Goal: Task Accomplishment & Management: Complete application form

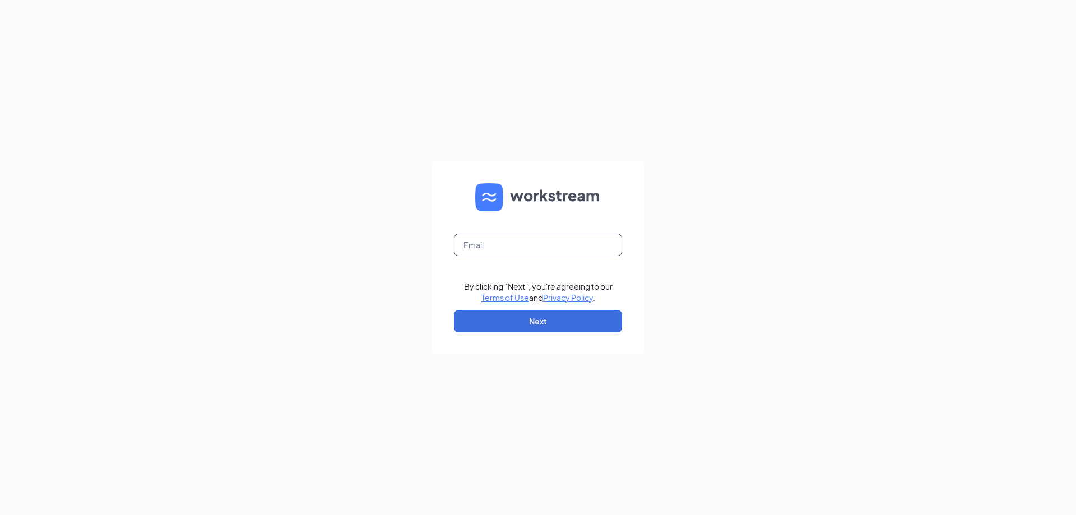
drag, startPoint x: 549, startPoint y: 247, endPoint x: 794, endPoint y: 302, distance: 251.0
click at [549, 247] on input "text" at bounding box center [538, 245] width 168 height 22
click at [522, 247] on input "jacksdartmouth@sircorp.com" at bounding box center [538, 245] width 168 height 22
type input "jacksdartmouthgm@sircorp.com"
click at [574, 317] on button "Next" at bounding box center [538, 321] width 168 height 22
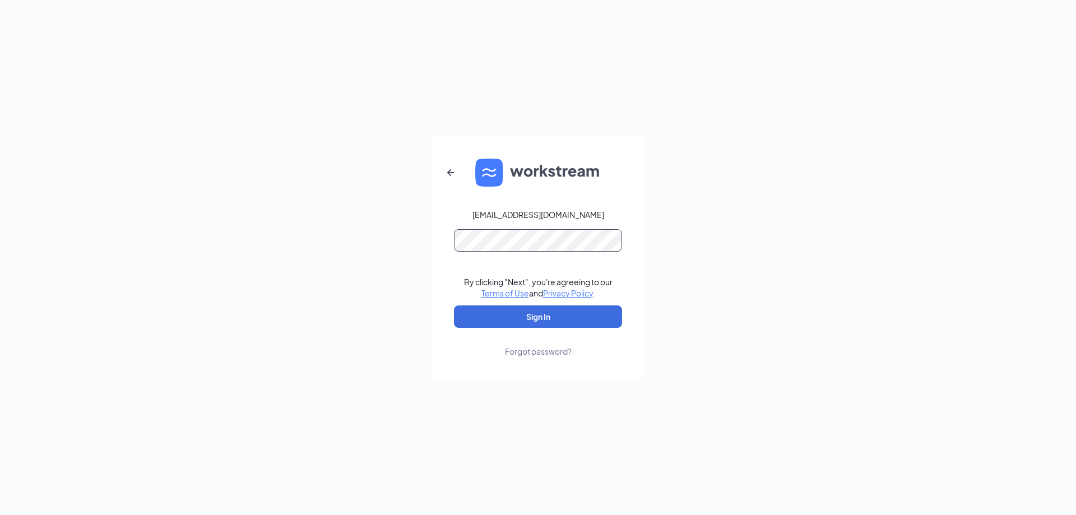
click at [454, 305] on button "Sign In" at bounding box center [538, 316] width 168 height 22
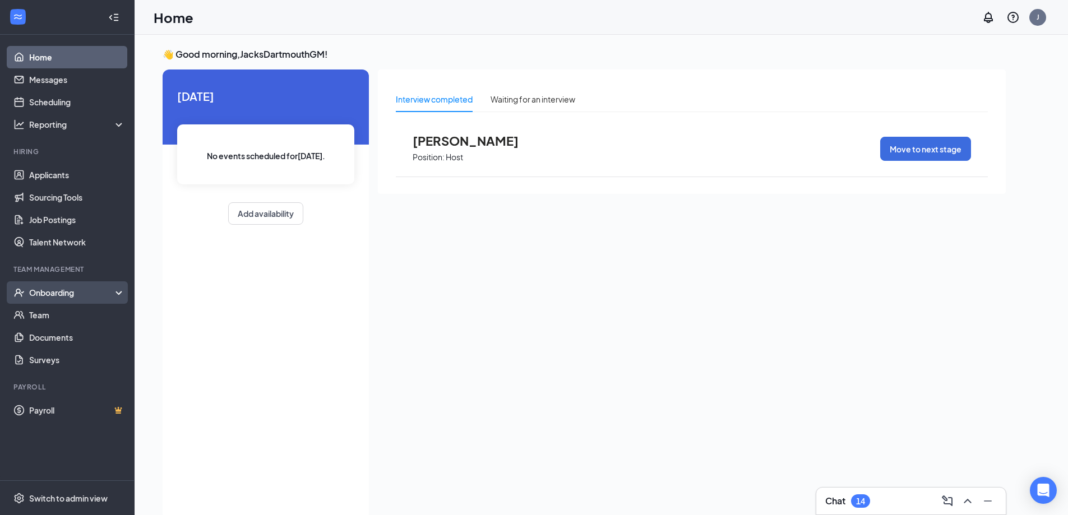
click at [54, 290] on div "Onboarding" at bounding box center [72, 292] width 86 height 11
click at [51, 172] on link "Applicants" at bounding box center [77, 175] width 96 height 22
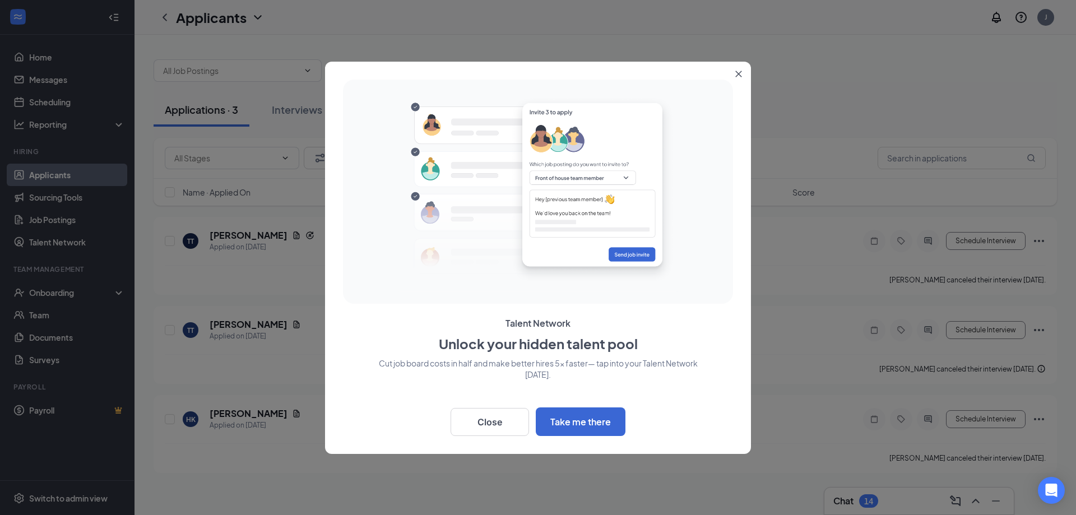
click at [736, 73] on button "Close" at bounding box center [741, 72] width 20 height 20
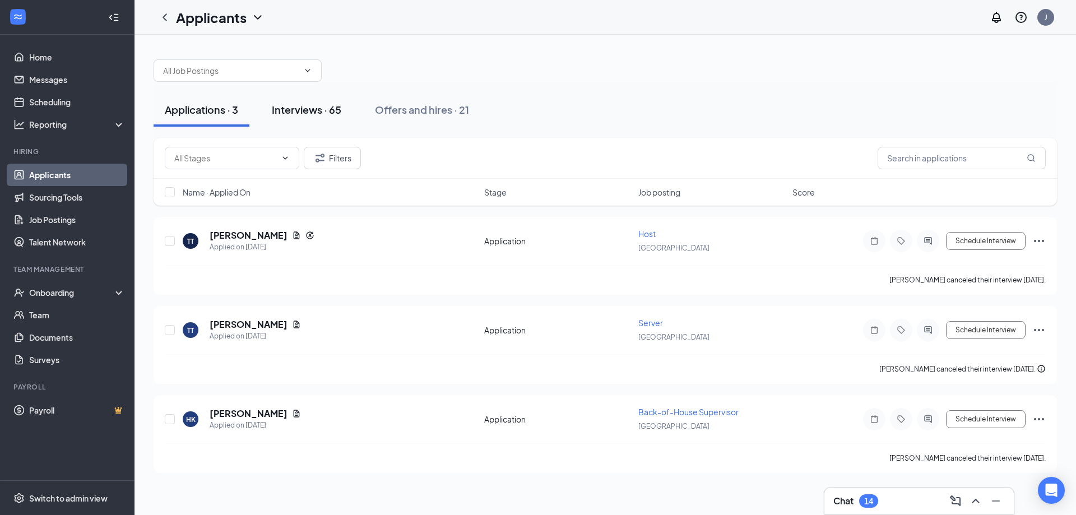
click at [332, 104] on div "Interviews · 65" at bounding box center [306, 110] width 69 height 14
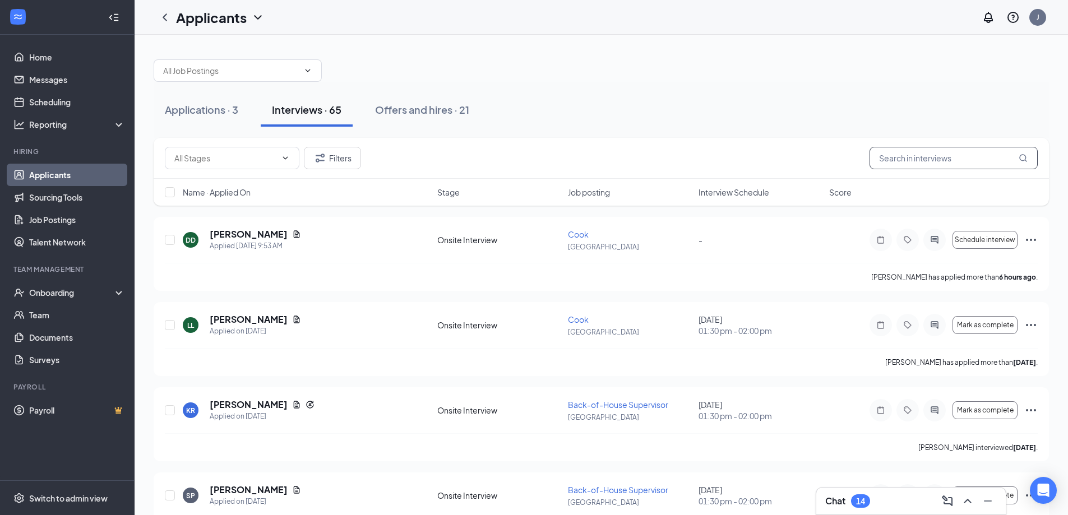
click at [913, 164] on input "text" at bounding box center [953, 158] width 168 height 22
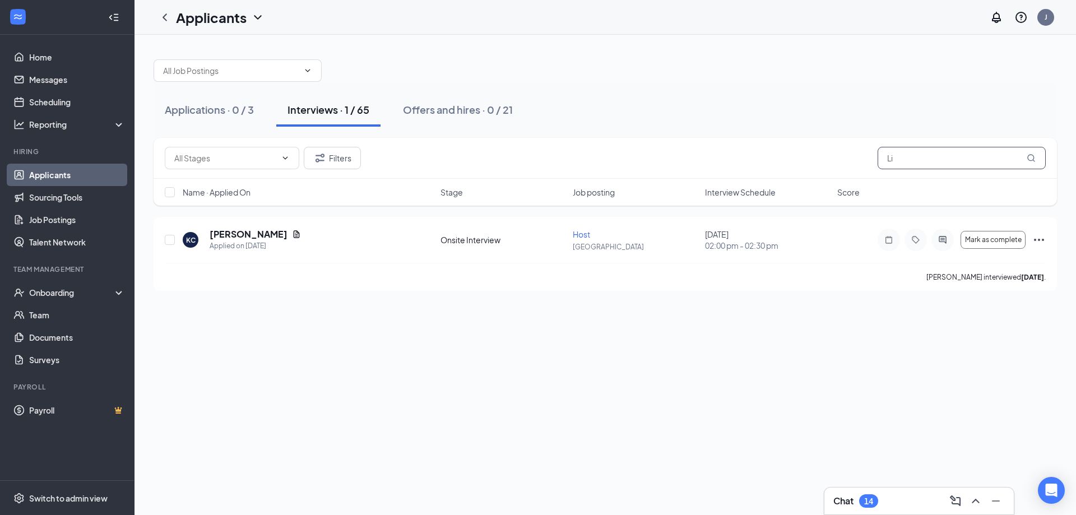
type input "L"
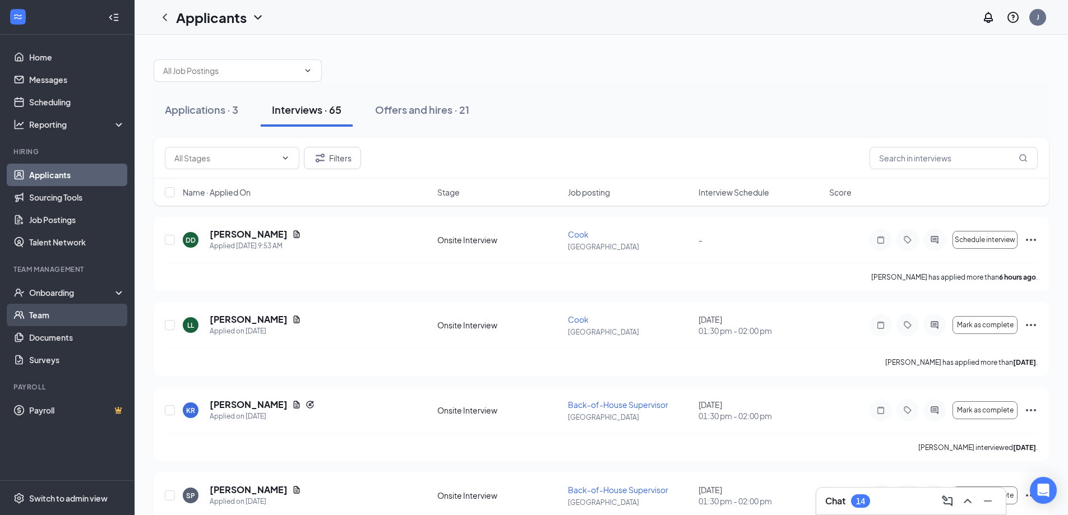
click at [94, 315] on link "Team" at bounding box center [77, 315] width 96 height 22
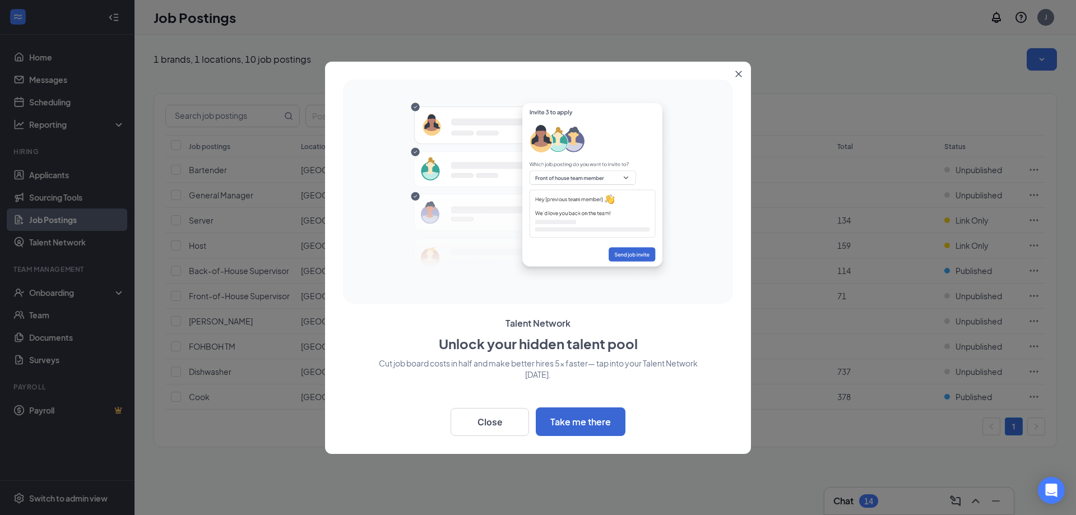
click at [739, 73] on icon "Close" at bounding box center [739, 74] width 6 height 6
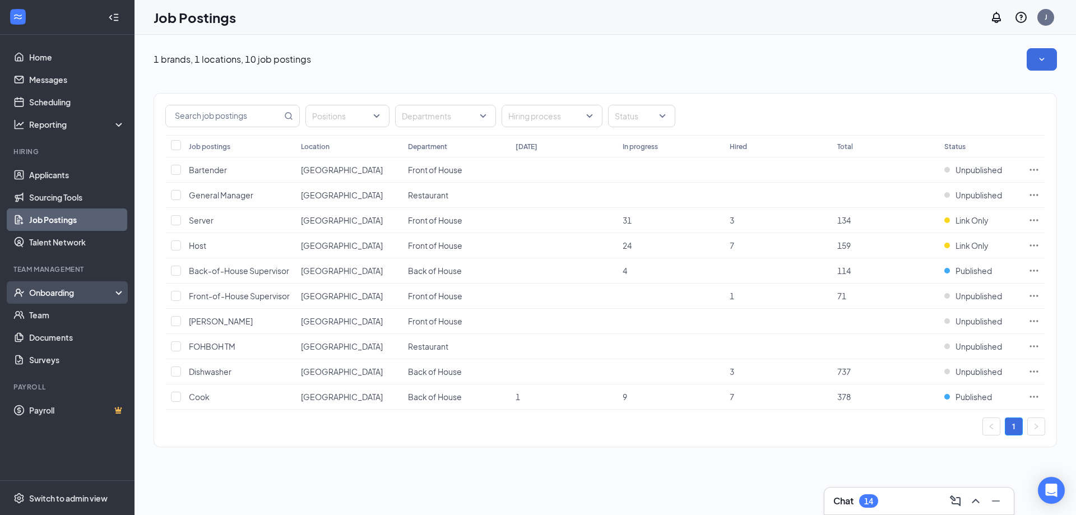
click at [49, 289] on div "Onboarding" at bounding box center [72, 292] width 86 height 11
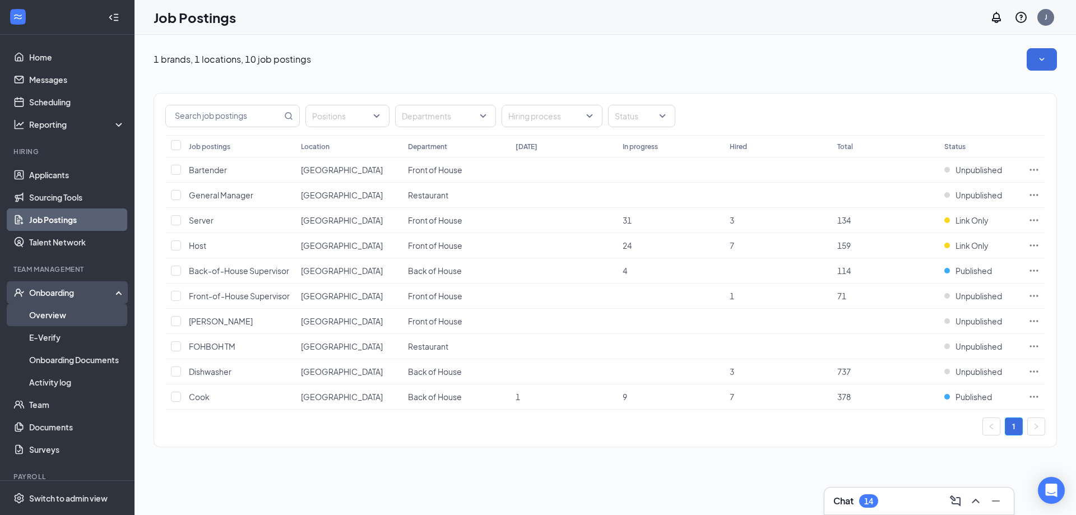
click at [52, 316] on link "Overview" at bounding box center [77, 315] width 96 height 22
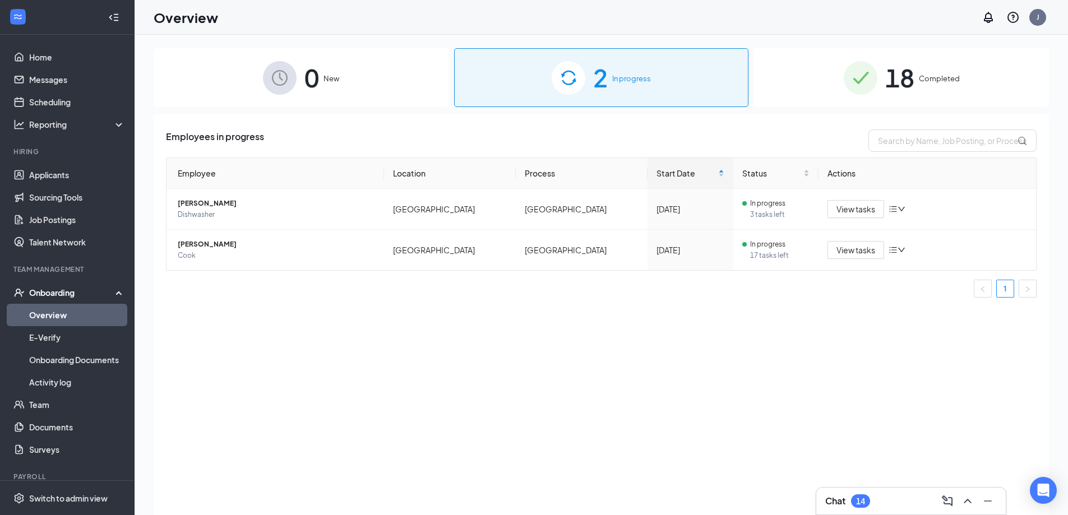
click at [320, 73] on div "0 New" at bounding box center [301, 77] width 295 height 59
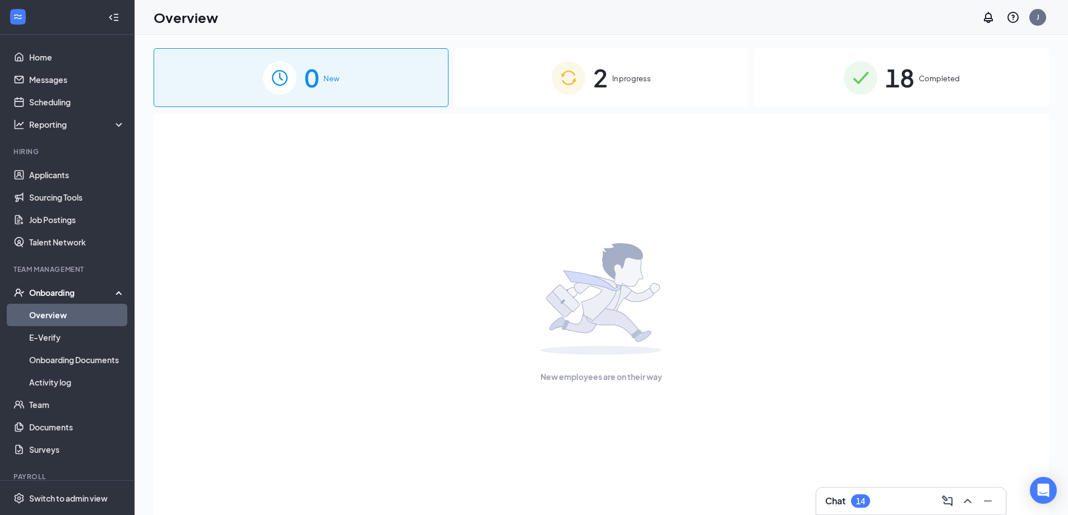
click at [611, 410] on div "New employees are on their way" at bounding box center [601, 313] width 870 height 398
click at [643, 319] on img at bounding box center [601, 299] width 122 height 112
click at [551, 291] on img at bounding box center [601, 299] width 122 height 112
click at [600, 341] on img at bounding box center [601, 299] width 122 height 112
drag, startPoint x: 38, startPoint y: 177, endPoint x: 797, endPoint y: 288, distance: 766.9
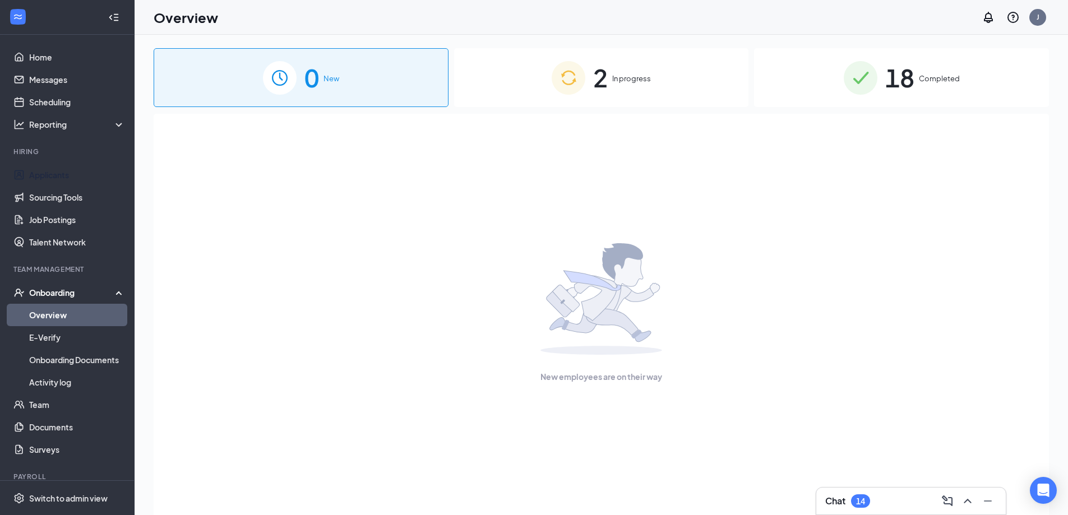
click at [37, 177] on link "Applicants" at bounding box center [77, 175] width 96 height 22
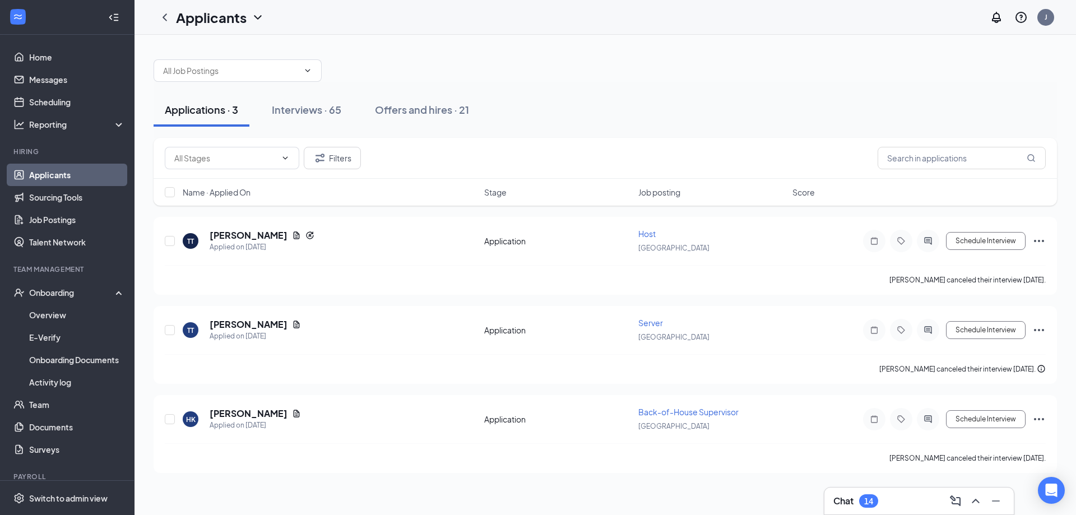
click at [66, 171] on link "Applicants" at bounding box center [77, 175] width 96 height 22
click at [412, 109] on div "Offers and hires · 21" at bounding box center [422, 110] width 94 height 14
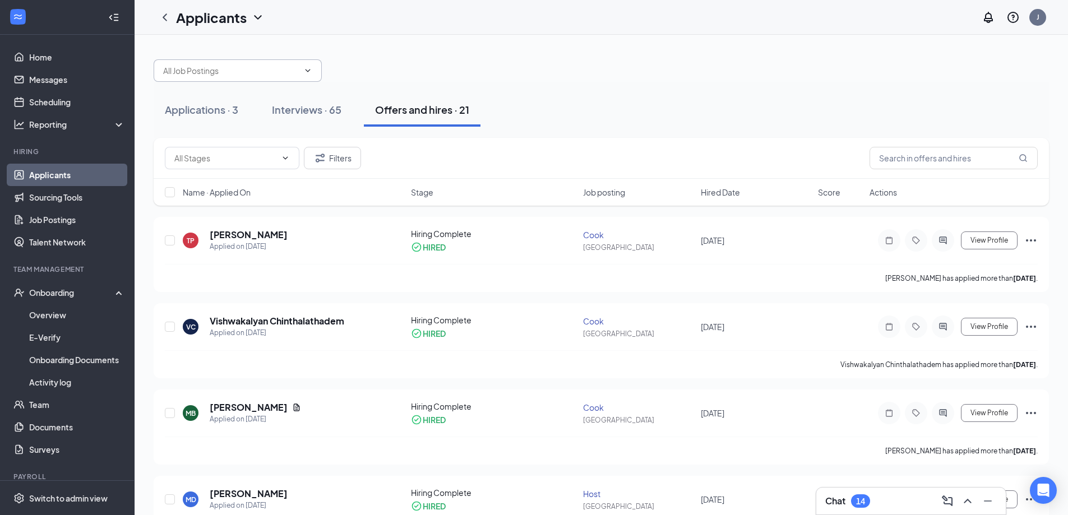
click at [300, 72] on span at bounding box center [238, 70] width 168 height 22
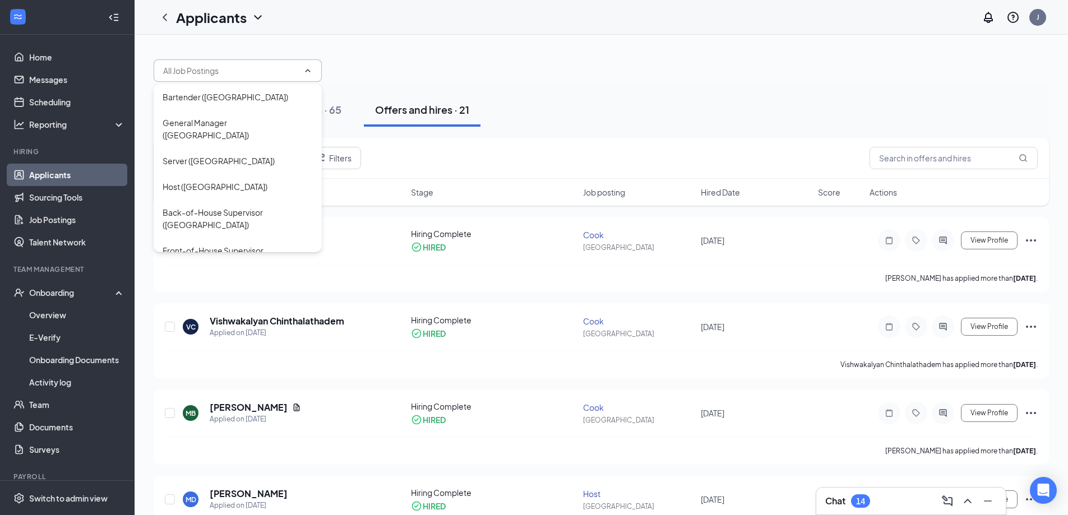
click at [315, 67] on span at bounding box center [238, 70] width 168 height 22
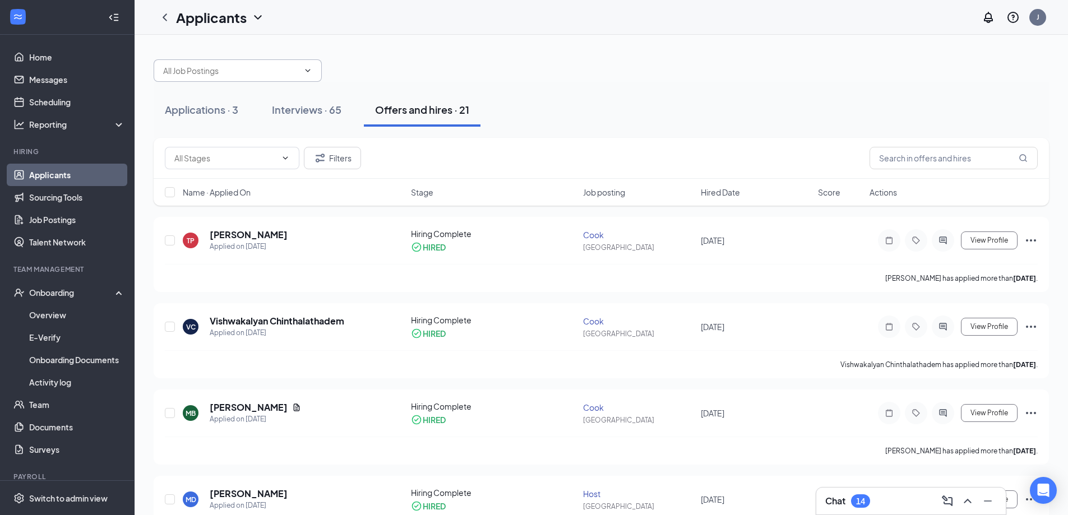
click at [313, 67] on span at bounding box center [238, 70] width 168 height 22
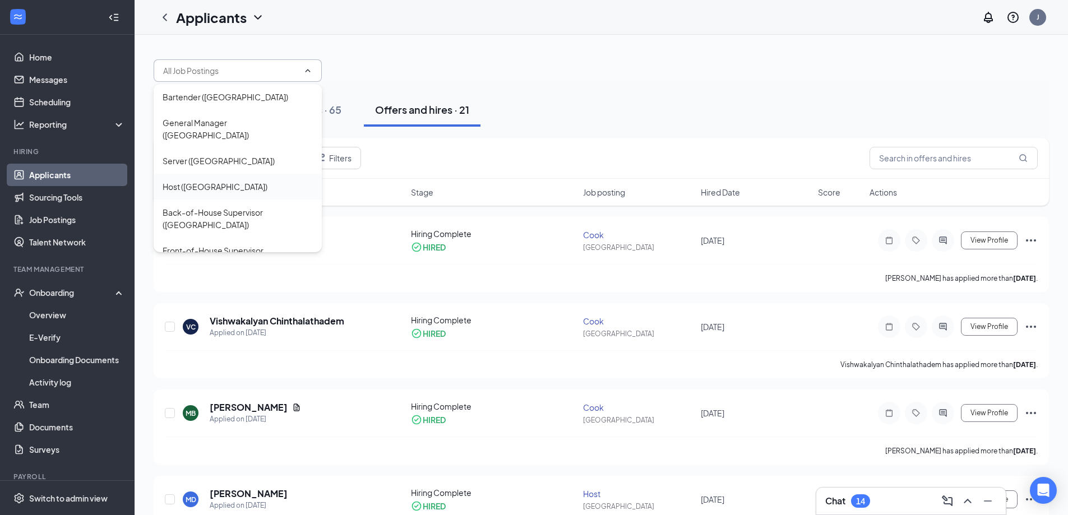
click at [216, 180] on div "Host (DARTMOUTH)" at bounding box center [215, 186] width 105 height 12
type input "Host (DARTMOUTH)"
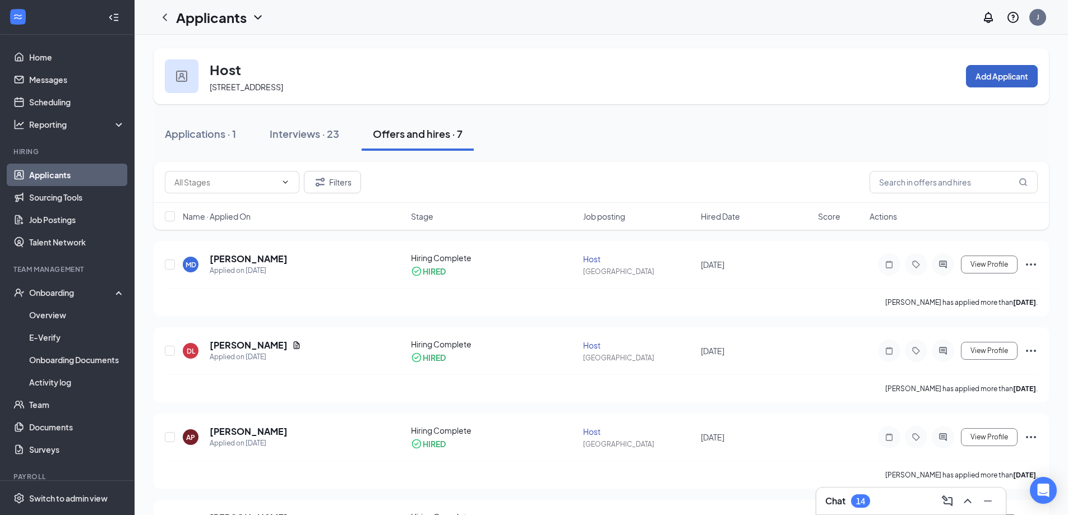
click at [1018, 78] on button "Add Applicant" at bounding box center [1002, 76] width 72 height 22
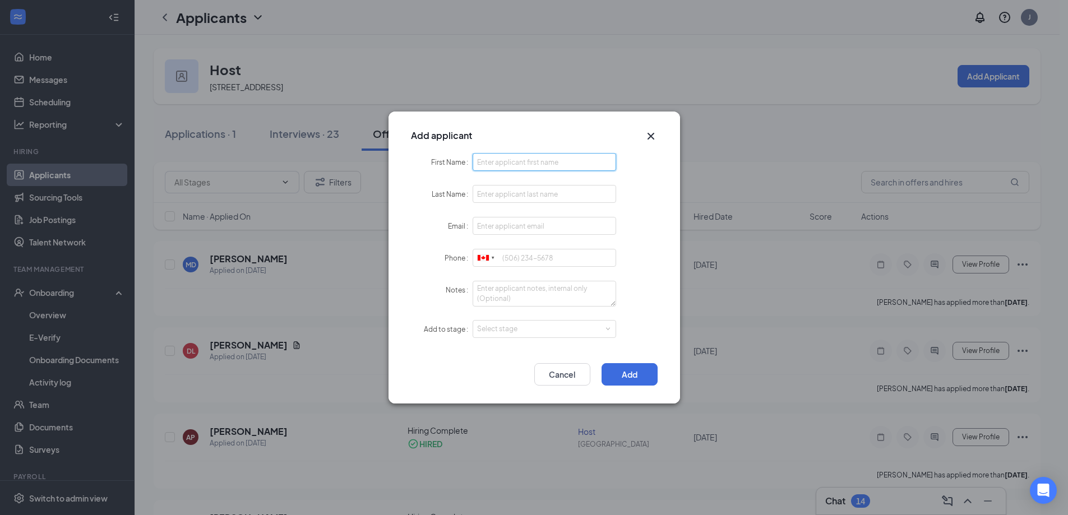
click at [505, 165] on input "First Name" at bounding box center [544, 162] width 144 height 18
type input "Liliia"
drag, startPoint x: 566, startPoint y: 202, endPoint x: 555, endPoint y: 197, distance: 12.3
click at [563, 201] on input "Last Name" at bounding box center [544, 194] width 144 height 18
type input "Sheludchenko"
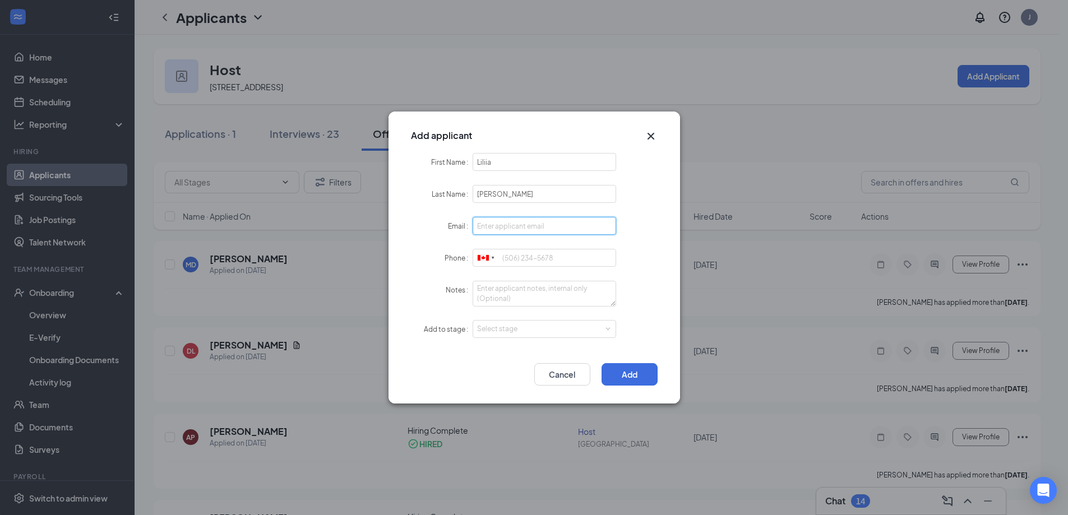
drag, startPoint x: 481, startPoint y: 217, endPoint x: 489, endPoint y: 216, distance: 7.3
click at [481, 217] on input "Email" at bounding box center [544, 226] width 144 height 18
type input "lily.sheludchenko01@gmail.com"
click at [521, 256] on input "Phone" at bounding box center [544, 258] width 144 height 18
click at [595, 331] on div "Select stage" at bounding box center [542, 328] width 130 height 11
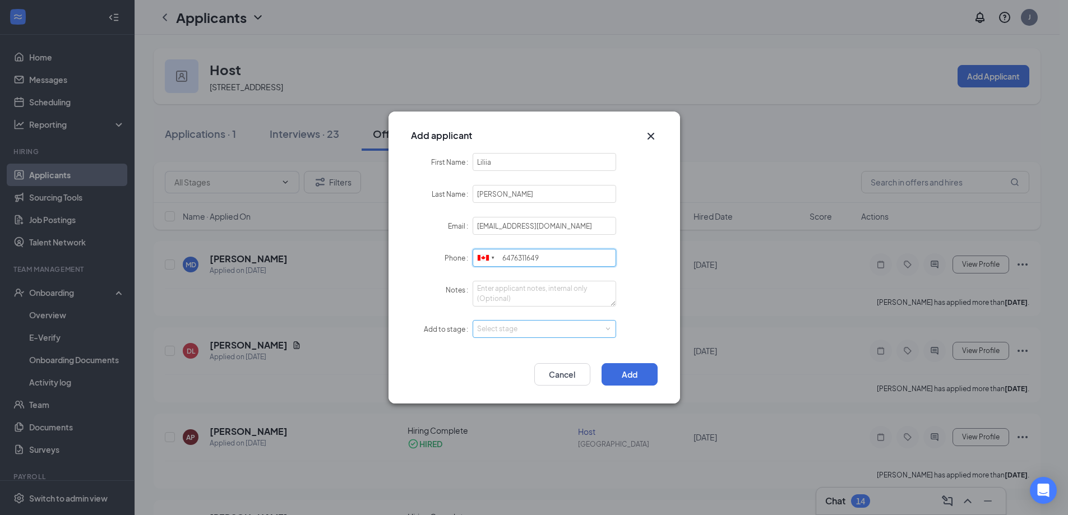
type input "6476311649"
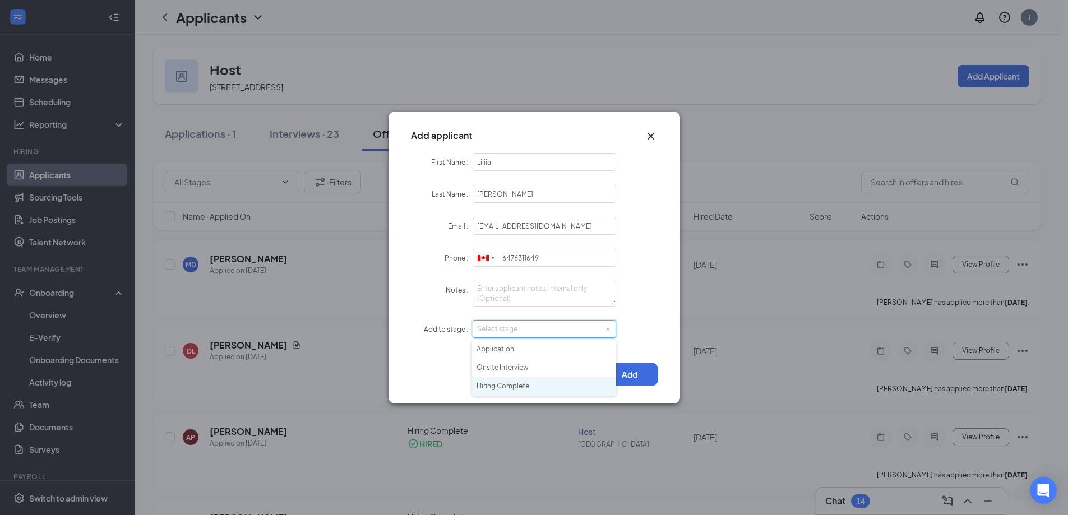
click at [508, 389] on li "Hiring Complete" at bounding box center [544, 386] width 144 height 18
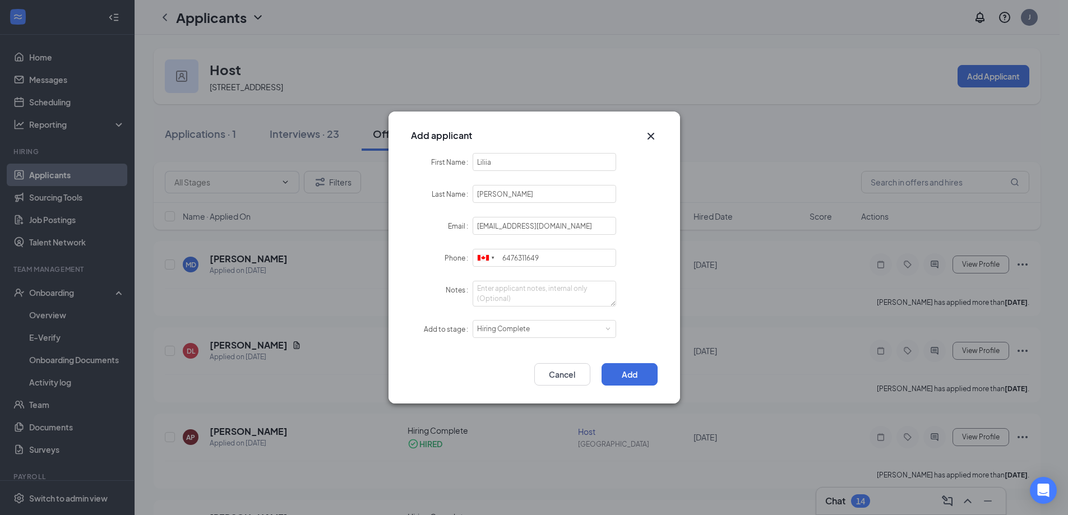
click at [400, 367] on div "Add Cancel" at bounding box center [533, 378] width 291 height 52
click at [534, 189] on input "Sheludchenko" at bounding box center [544, 194] width 144 height 18
click at [620, 373] on button "Add" at bounding box center [629, 374] width 56 height 22
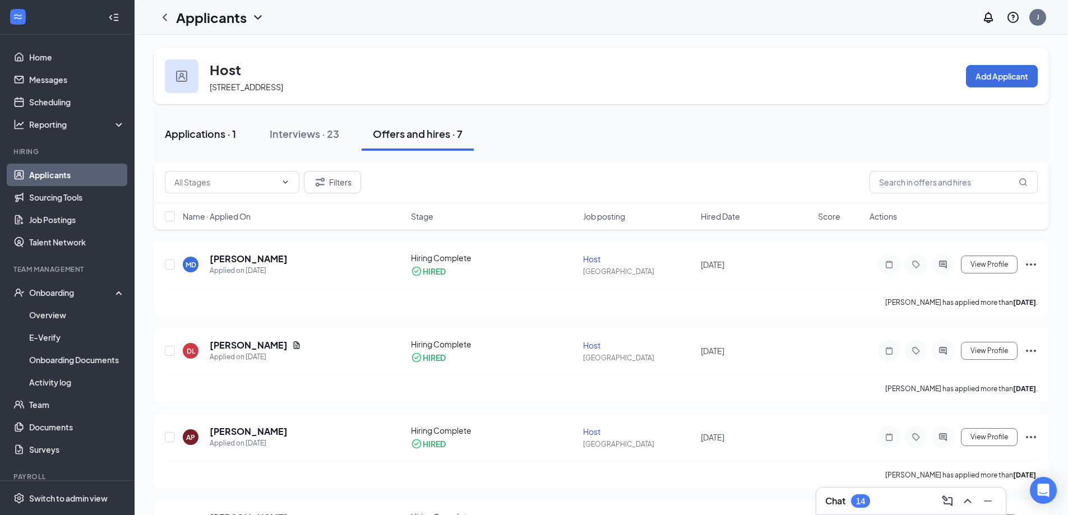
click at [219, 136] on div "Applications · 1" at bounding box center [200, 134] width 71 height 14
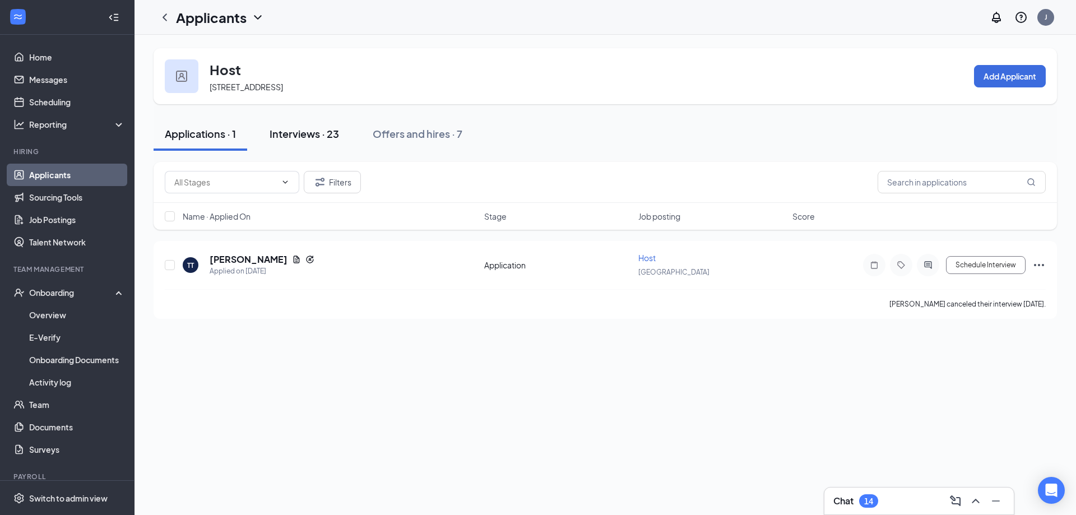
click at [314, 132] on div "Interviews · 23" at bounding box center [304, 134] width 69 height 14
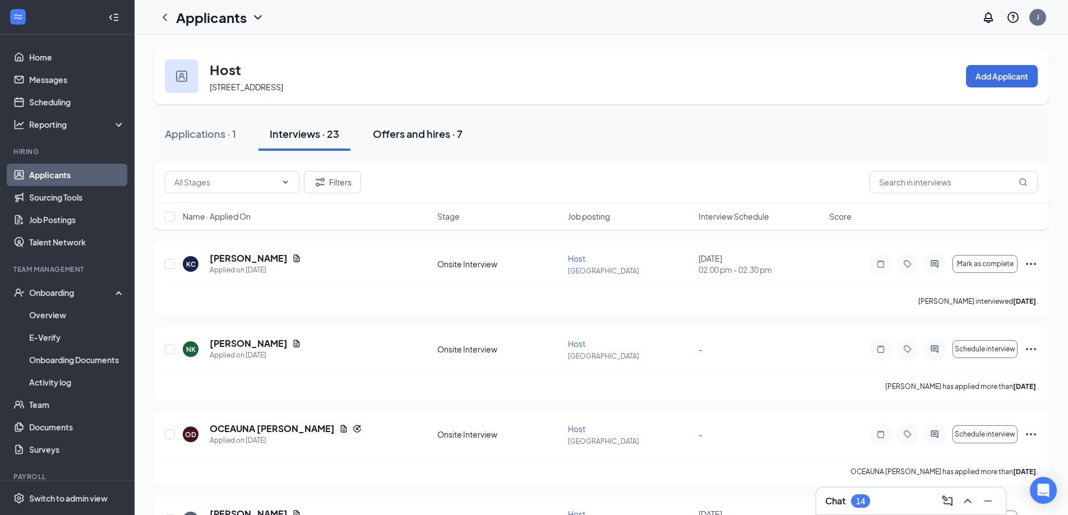
click at [397, 135] on div "Offers and hires · 7" at bounding box center [418, 134] width 90 height 14
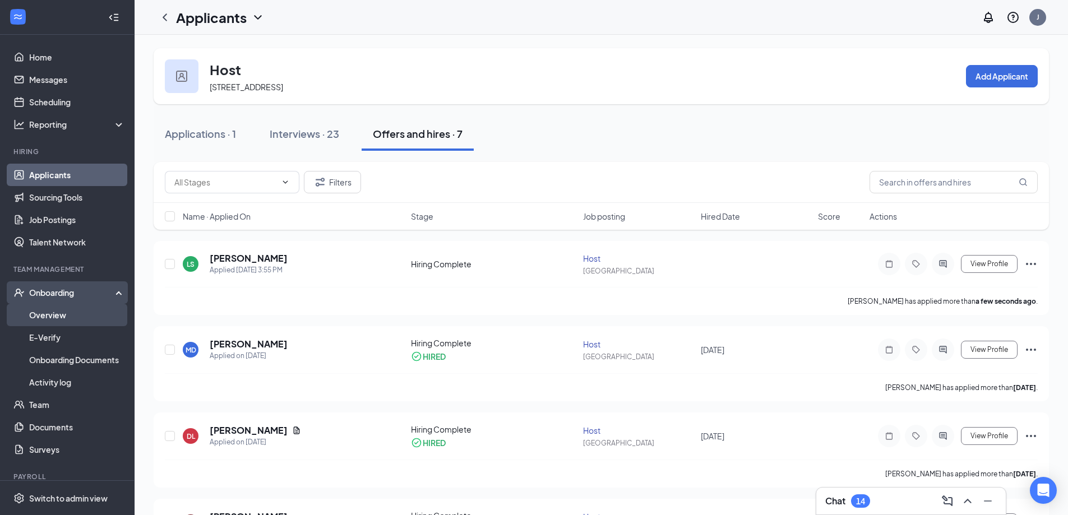
click at [53, 313] on link "Overview" at bounding box center [77, 315] width 96 height 22
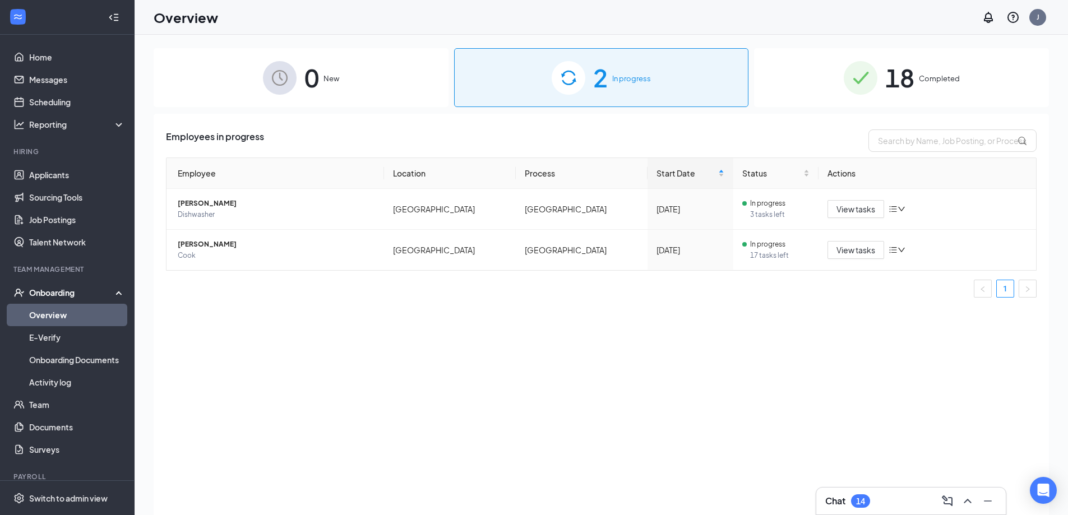
click at [347, 68] on div "0 New" at bounding box center [301, 77] width 295 height 59
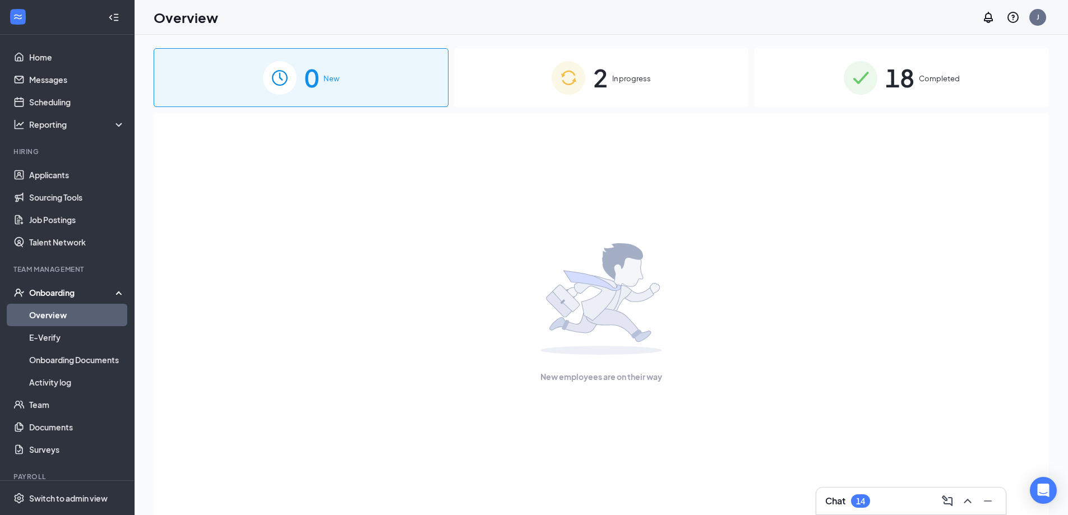
click at [53, 297] on div "Onboarding" at bounding box center [72, 292] width 86 height 11
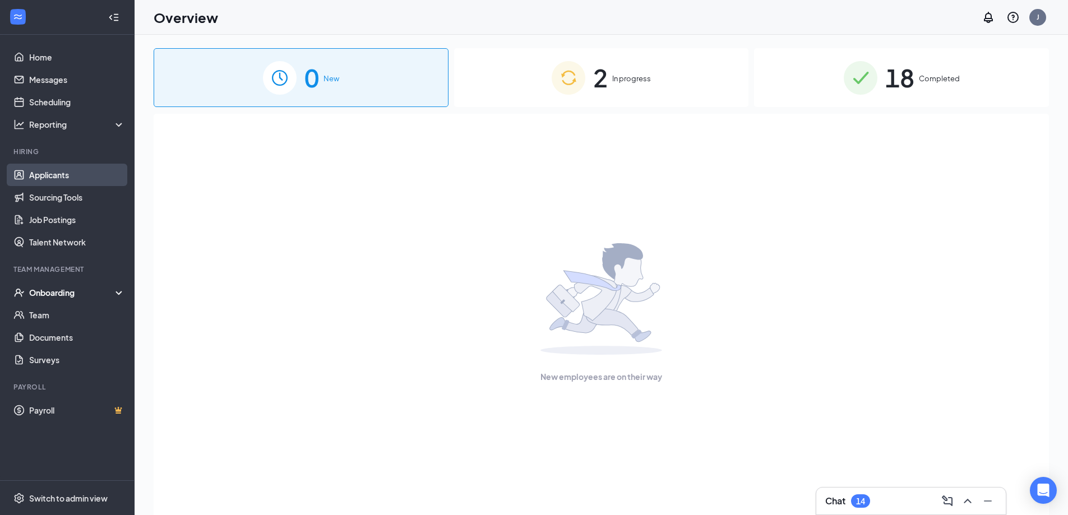
click at [59, 168] on link "Applicants" at bounding box center [77, 175] width 96 height 22
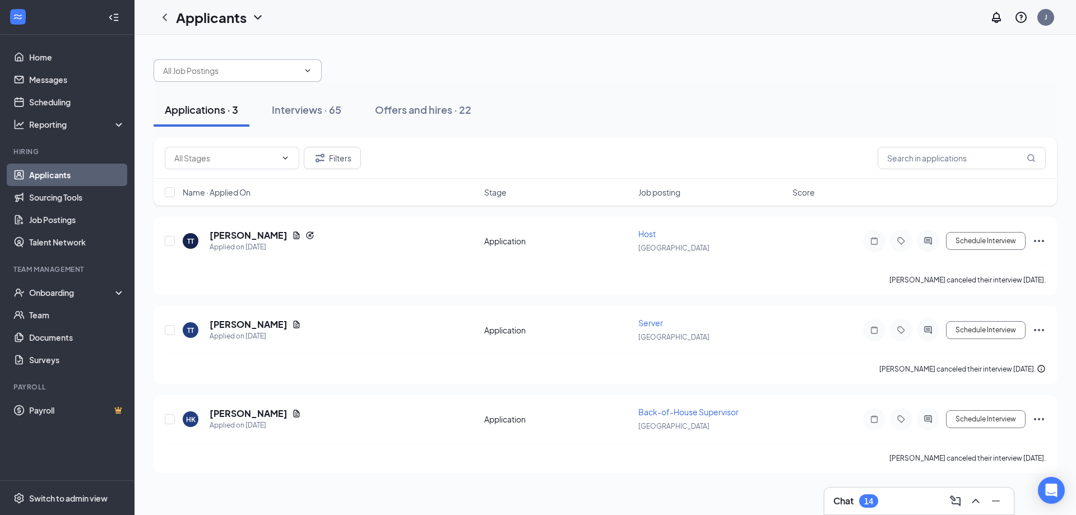
click at [212, 67] on input "text" at bounding box center [231, 70] width 136 height 12
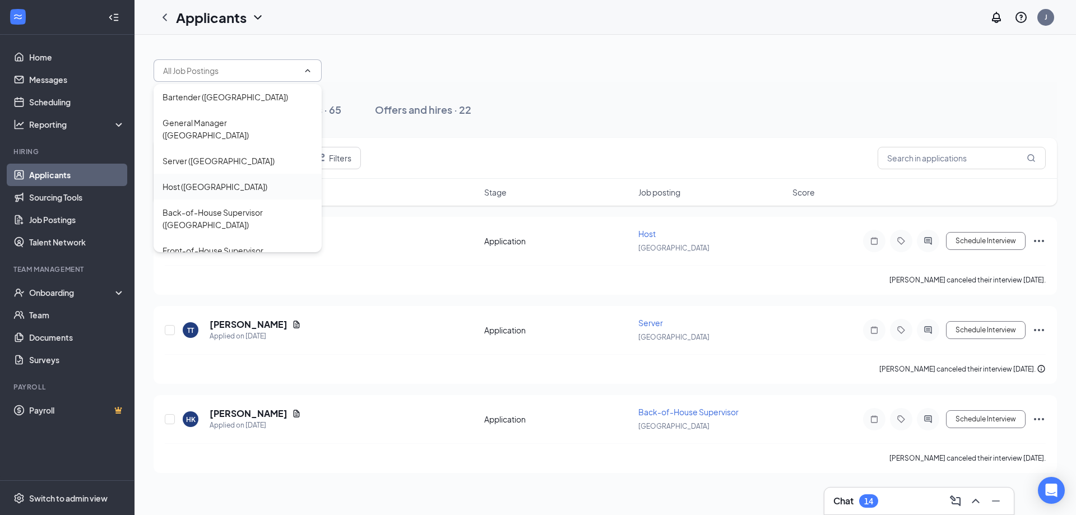
click at [182, 180] on div "Host (DARTMOUTH)" at bounding box center [215, 186] width 105 height 12
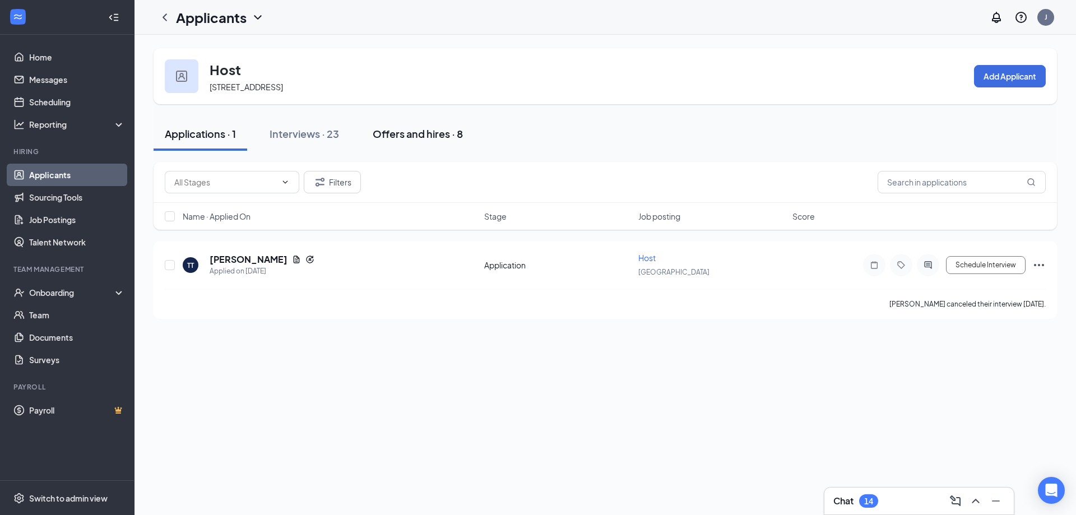
click at [409, 132] on div "Offers and hires · 8" at bounding box center [418, 134] width 90 height 14
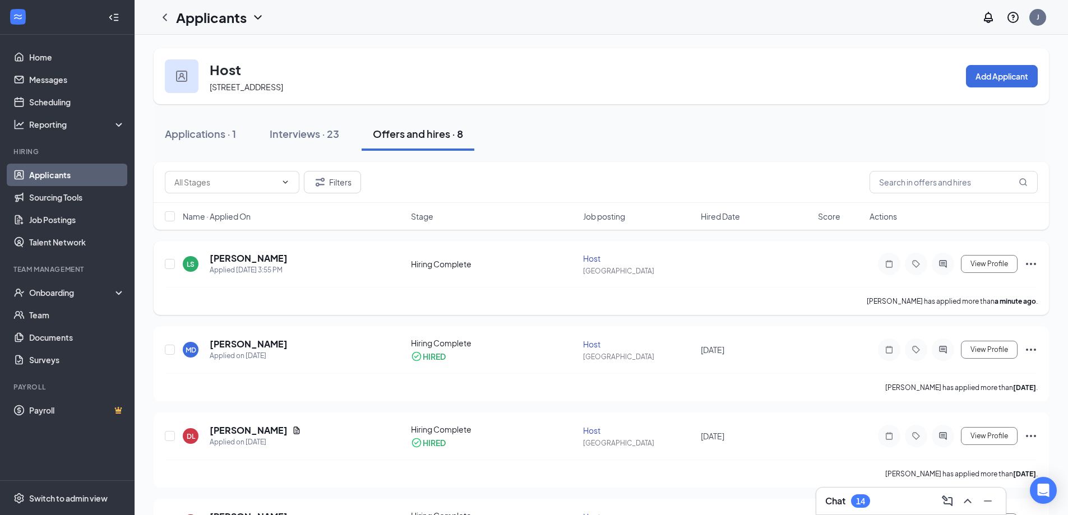
click at [1031, 267] on icon "Ellipses" at bounding box center [1030, 263] width 13 height 13
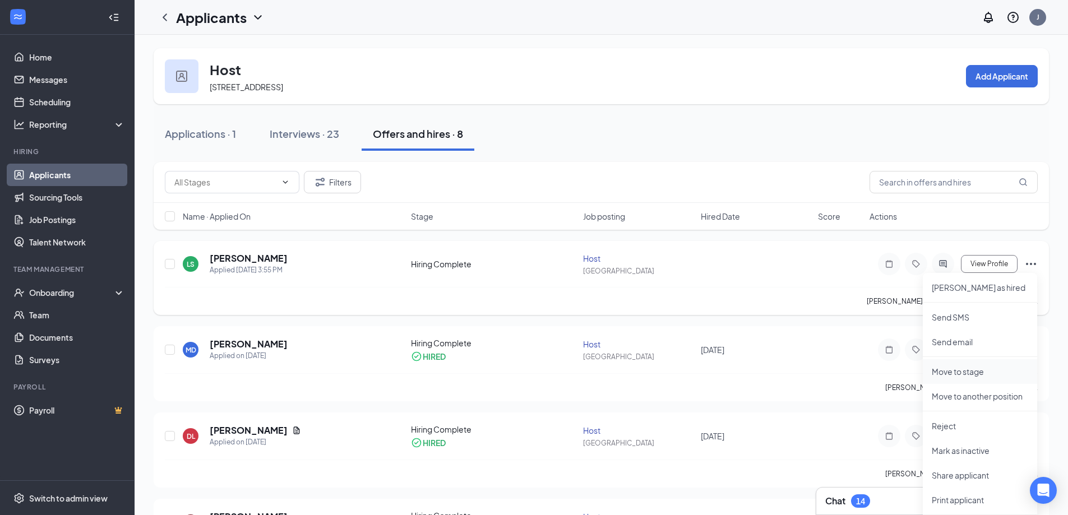
click at [968, 372] on p "Move to stage" at bounding box center [979, 371] width 96 height 11
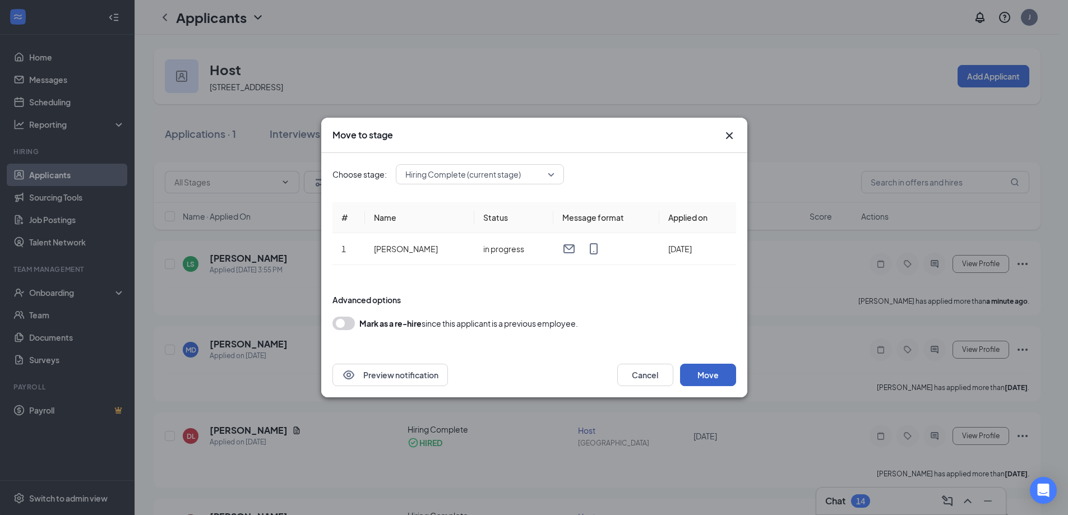
click at [710, 379] on button "Move" at bounding box center [708, 375] width 56 height 22
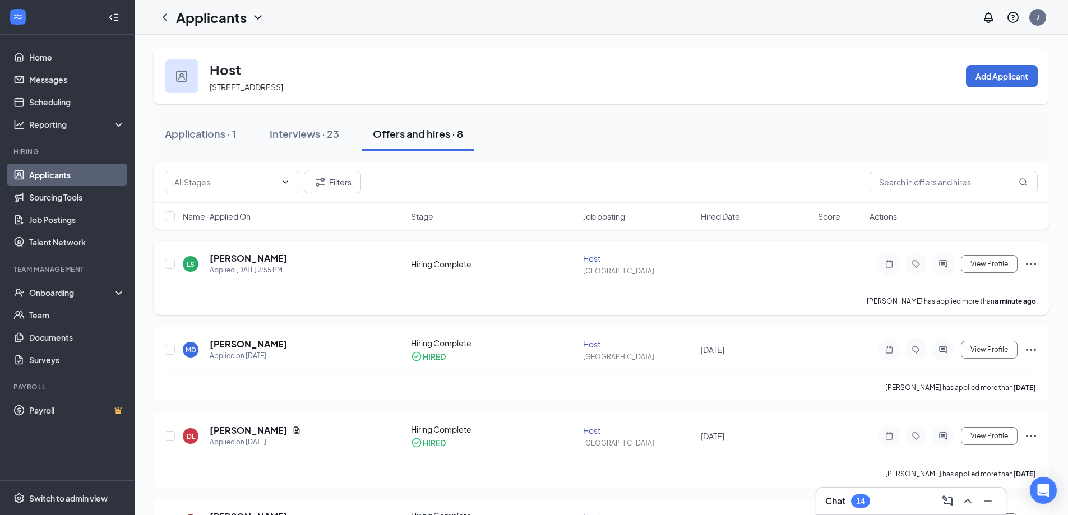
click at [1028, 265] on icon "Ellipses" at bounding box center [1030, 263] width 13 height 13
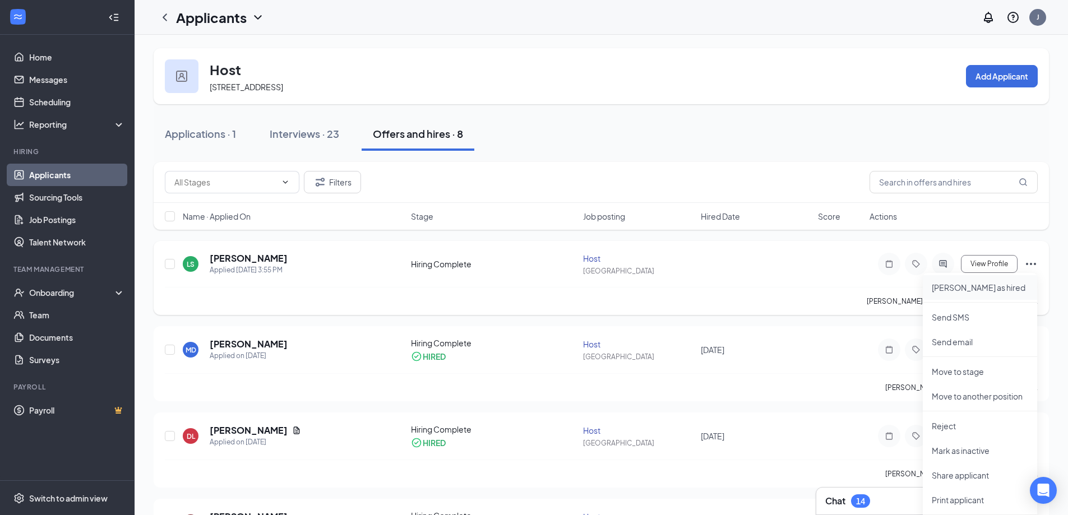
click at [970, 290] on p "Mark as hired" at bounding box center [979, 287] width 96 height 11
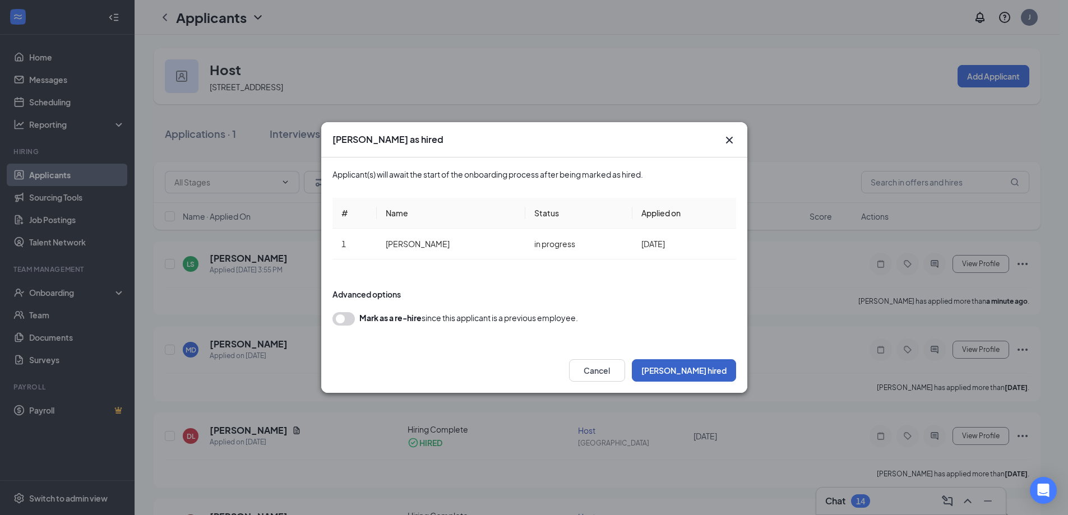
click at [709, 370] on button "Mark hired" at bounding box center [684, 370] width 104 height 22
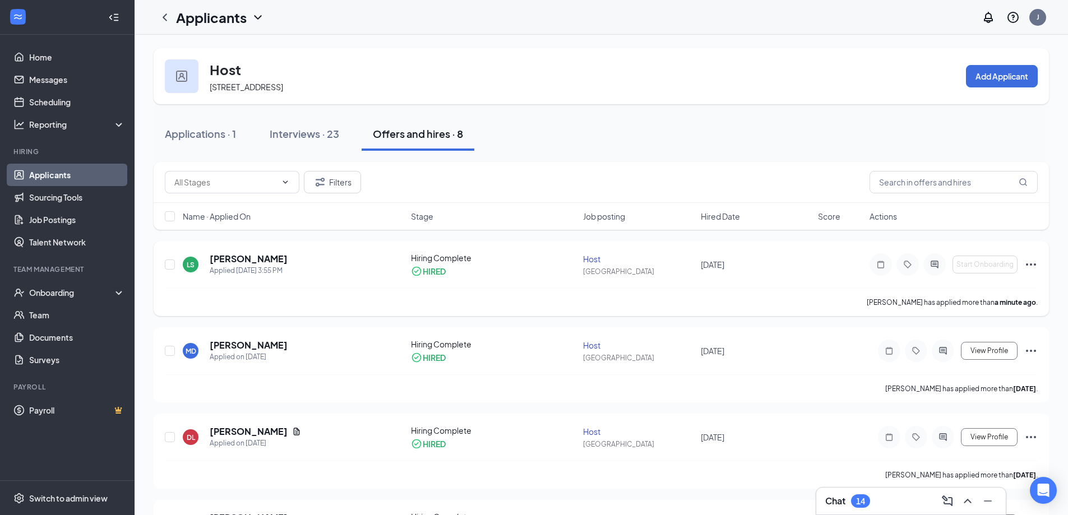
click at [1034, 263] on icon "Ellipses" at bounding box center [1030, 264] width 13 height 13
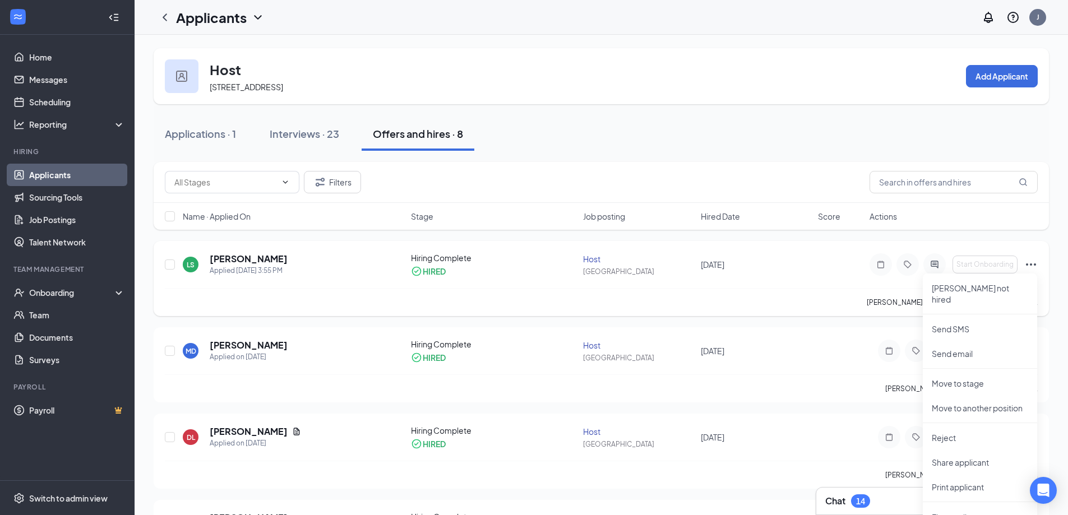
click at [1034, 263] on icon "Ellipses" at bounding box center [1030, 264] width 13 height 13
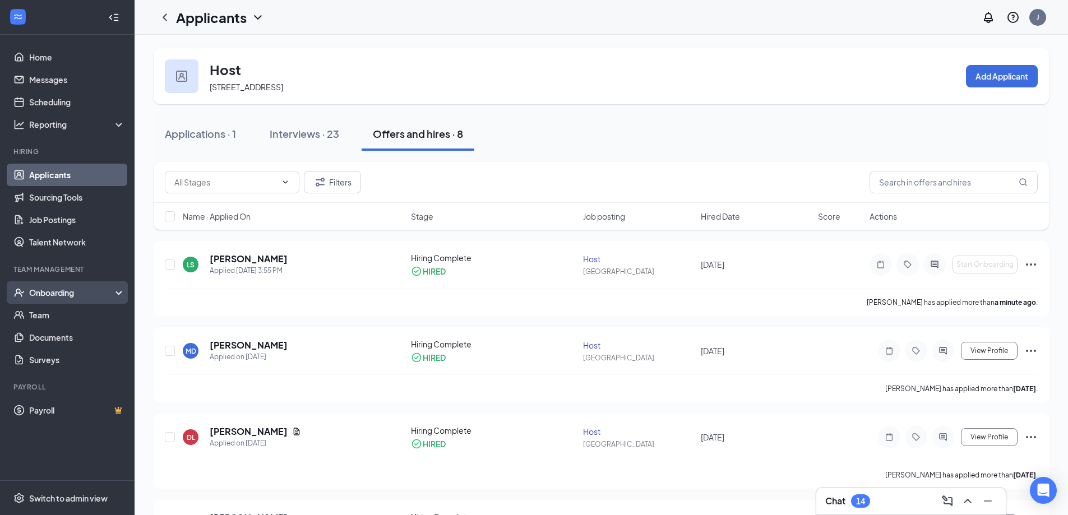
click at [47, 294] on div "Onboarding" at bounding box center [72, 292] width 86 height 11
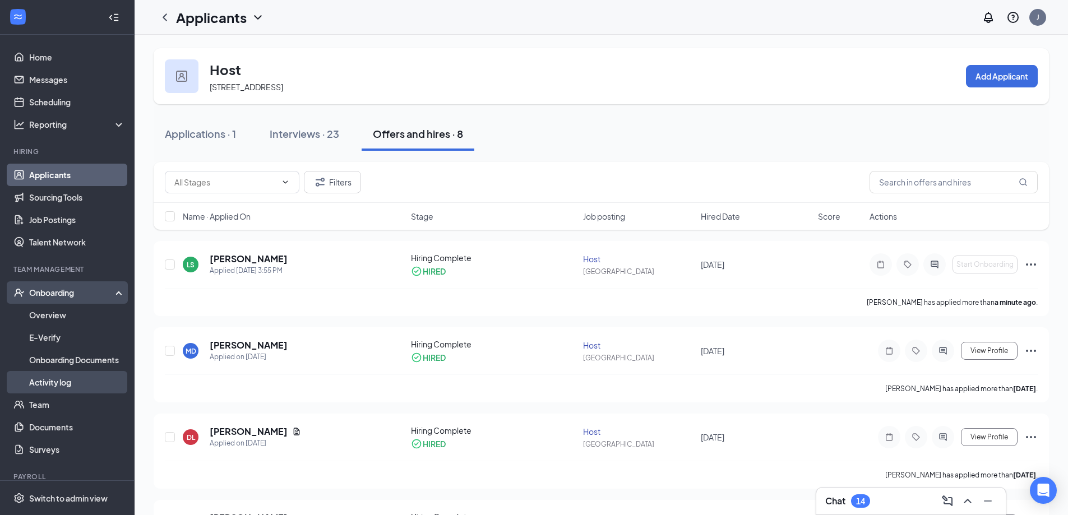
click at [55, 379] on link "Activity log" at bounding box center [77, 382] width 96 height 22
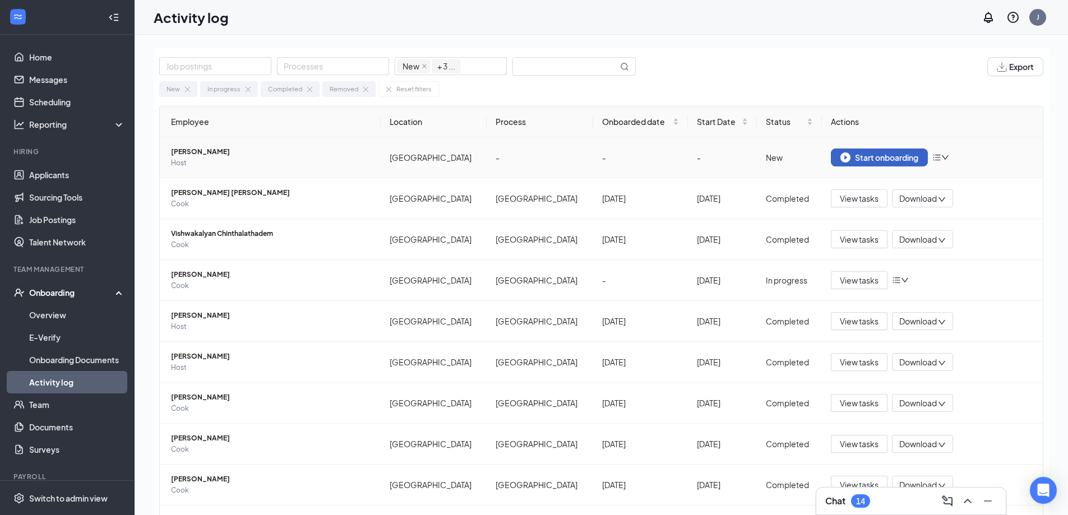
click at [840, 155] on img "button" at bounding box center [845, 157] width 10 height 10
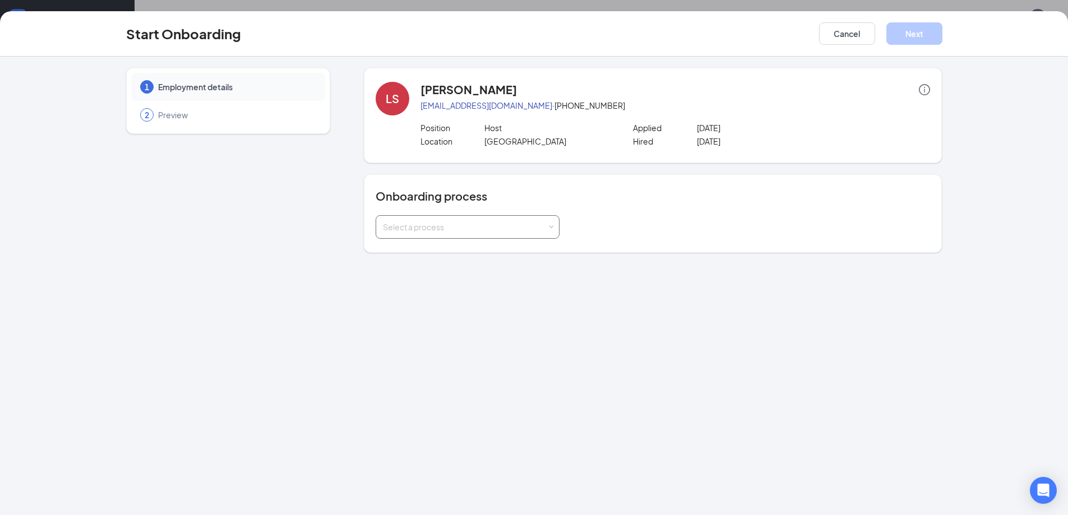
click at [549, 222] on div "Select a process" at bounding box center [467, 227] width 169 height 22
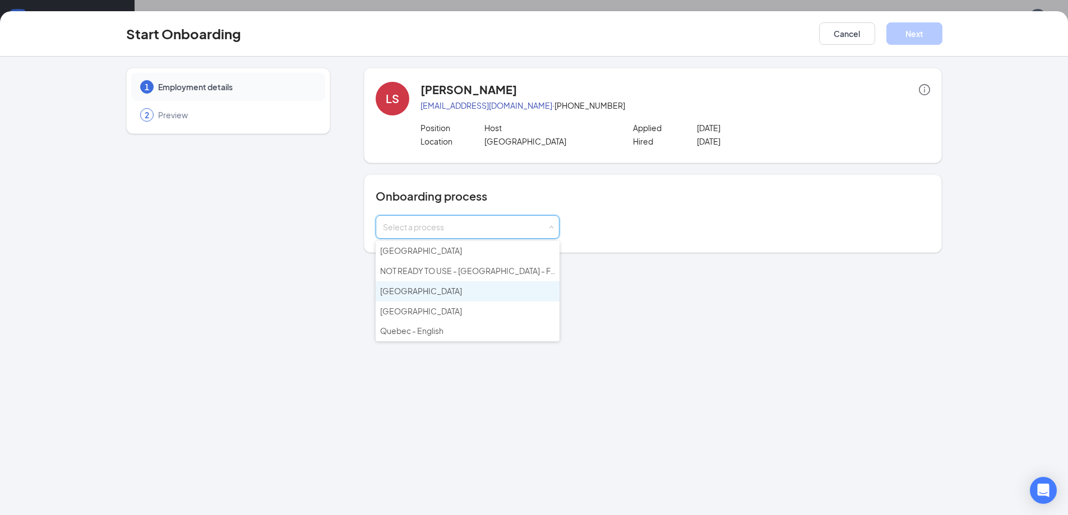
click at [421, 293] on span "Nova Scotia" at bounding box center [421, 291] width 82 height 10
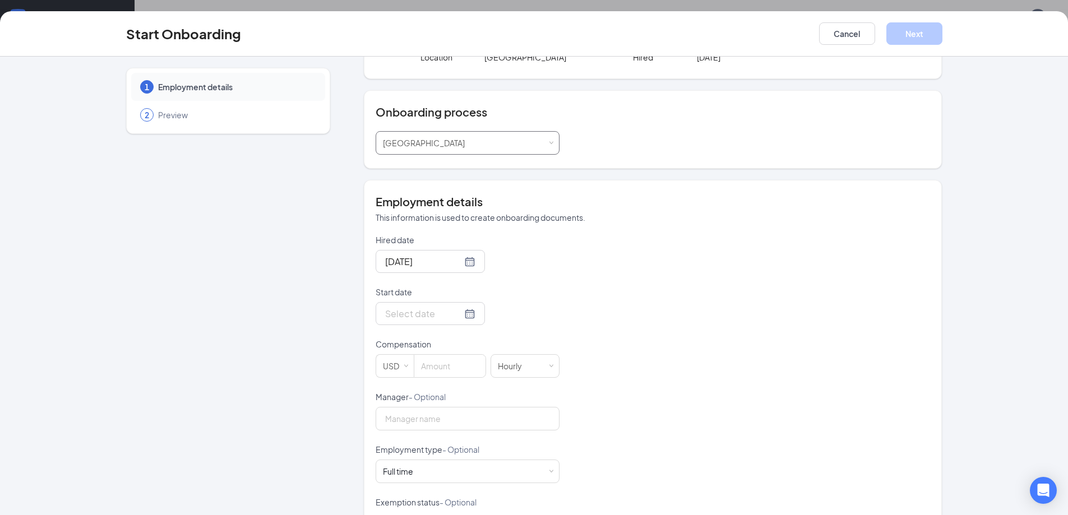
scroll to position [195, 0]
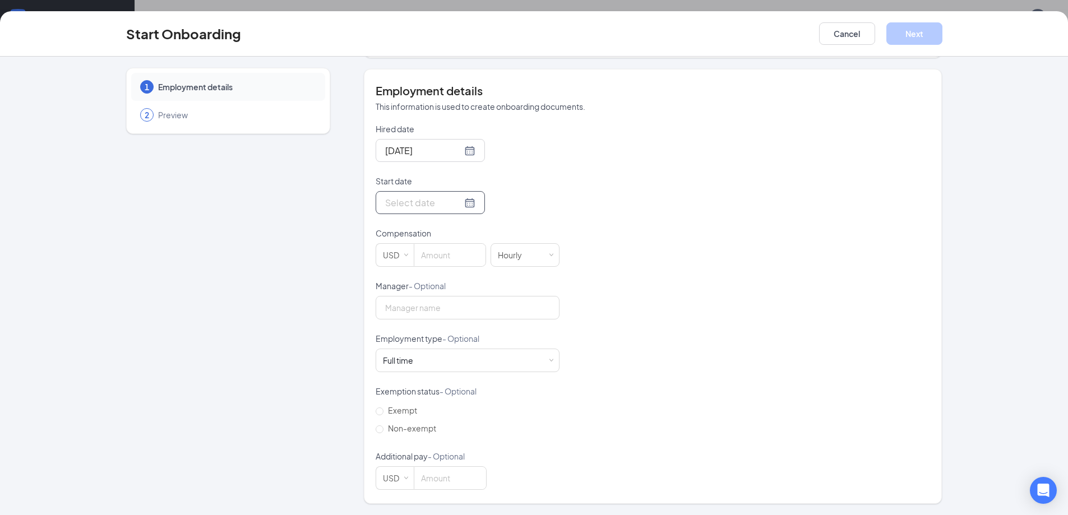
click at [456, 205] on div at bounding box center [430, 203] width 90 height 14
type input "Sep 4, 2025"
type input "Aug 26, 2025"
click at [429, 339] on div "26" at bounding box center [432, 336] width 13 height 13
click at [391, 251] on div "USD" at bounding box center [395, 255] width 24 height 22
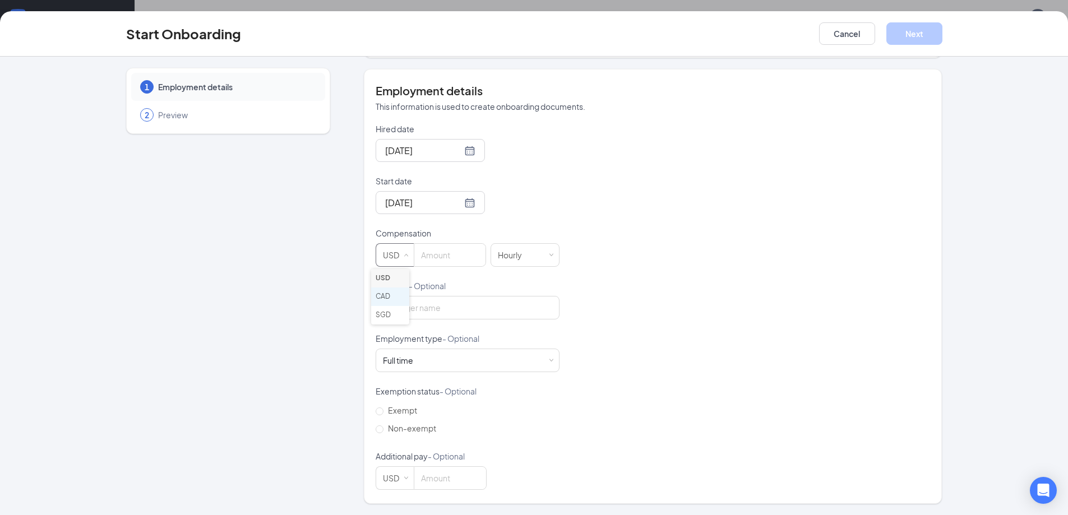
click at [396, 290] on li "CAD" at bounding box center [390, 297] width 38 height 18
drag, startPoint x: 425, startPoint y: 261, endPoint x: 448, endPoint y: 260, distance: 23.6
click at [424, 261] on input at bounding box center [450, 255] width 71 height 22
click at [451, 362] on div "Full time Works 30+ hours per week and is reasonably expected to work" at bounding box center [467, 360] width 169 height 22
type input "15.7"
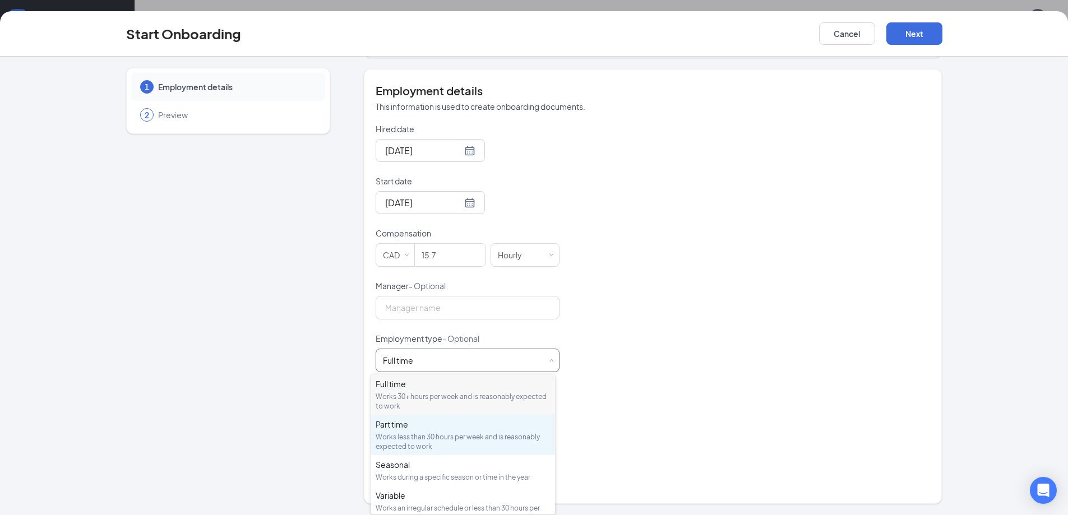
click at [399, 435] on div "Works less than 30 hours per week and is reasonably expected to work" at bounding box center [463, 441] width 175 height 19
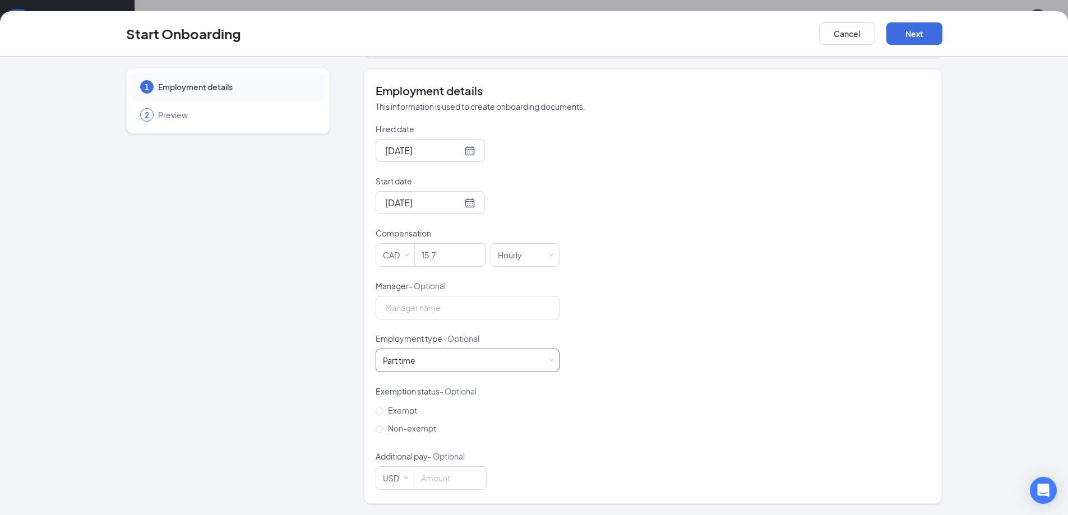
scroll to position [50, 0]
click at [446, 296] on input "Manager - Optional" at bounding box center [468, 308] width 184 height 24
type input "Wayne Martin"
click at [720, 318] on div "Hired date Aug 26, 2025 Start date Aug 26, 2025 Aug 2025 Su Mo Tu We Th Fr Sa 2…" at bounding box center [653, 306] width 554 height 367
click at [919, 35] on button "Next" at bounding box center [914, 33] width 56 height 22
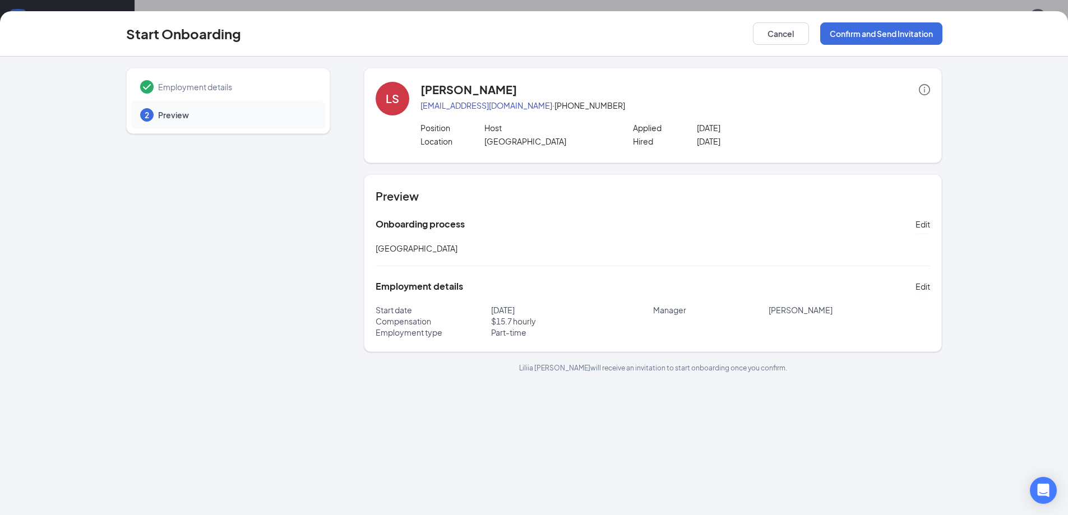
scroll to position [0, 0]
drag, startPoint x: 882, startPoint y: 38, endPoint x: 860, endPoint y: 73, distance: 41.5
click at [881, 38] on button "Confirm and Send Invitation" at bounding box center [881, 33] width 122 height 22
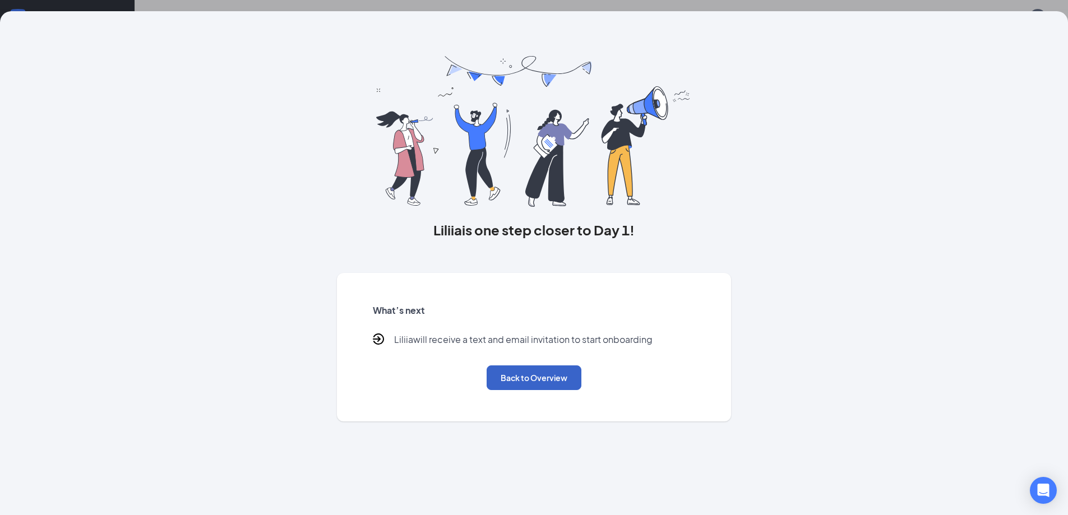
click at [562, 385] on button "Back to Overview" at bounding box center [533, 377] width 95 height 25
